Goal: Transaction & Acquisition: Purchase product/service

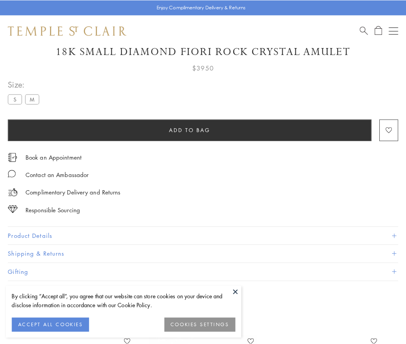
scroll to position [39, 0]
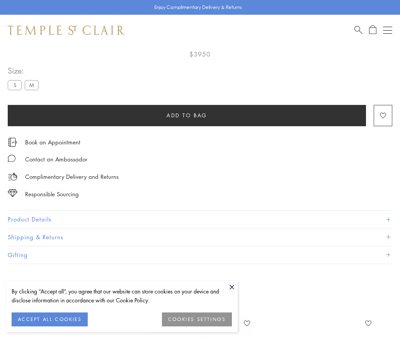
click at [187, 115] on span "Add to bag" at bounding box center [187, 115] width 41 height 9
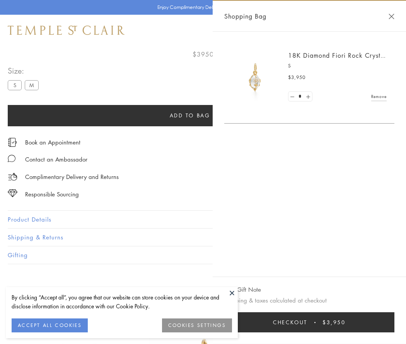
click at [309, 322] on button "Checkout $3,950" at bounding box center [309, 322] width 170 height 20
